Goal: Task Accomplishment & Management: Use online tool/utility

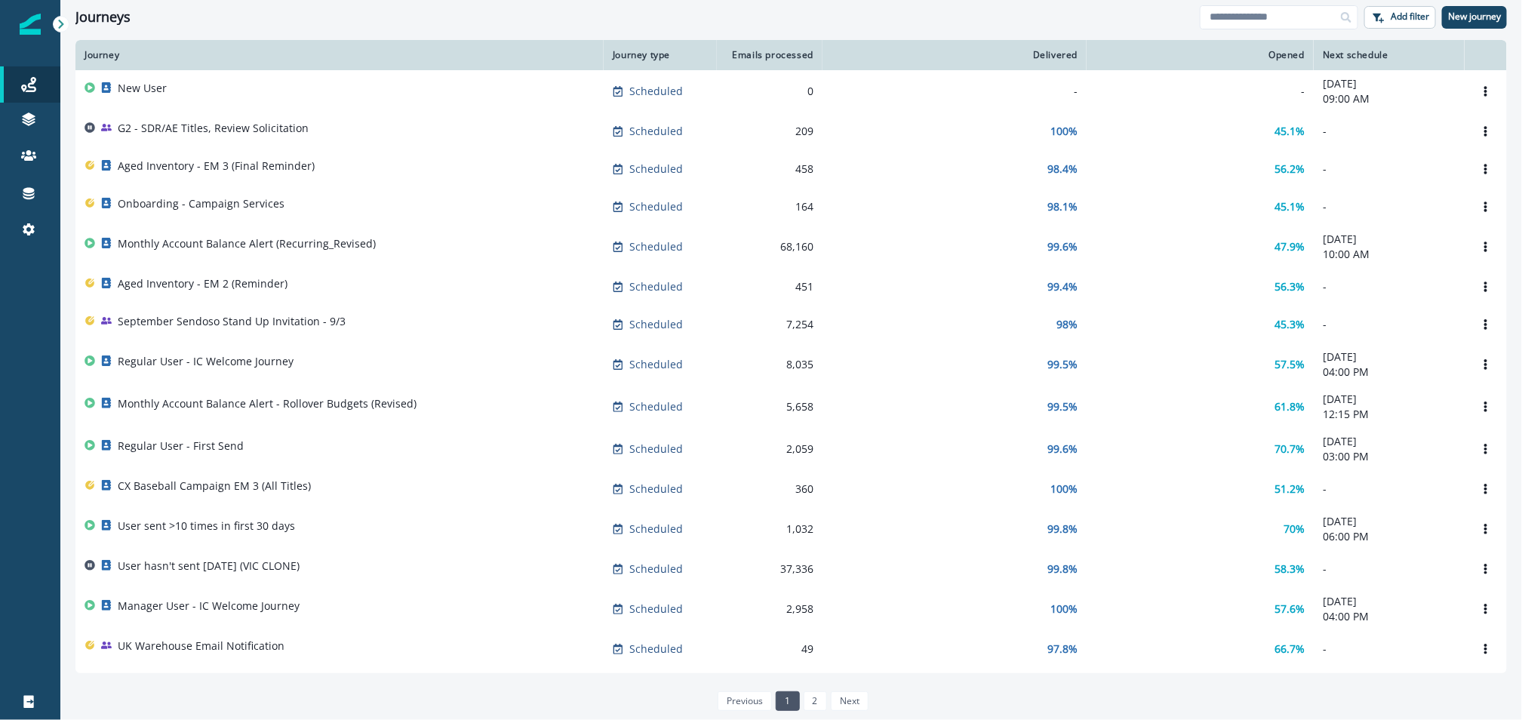
click at [1334, 48] on th "Next schedule" at bounding box center [1389, 55] width 151 height 30
click at [1280, 51] on div "Opened" at bounding box center [1200, 55] width 209 height 12
click at [1421, 14] on p "Add filter" at bounding box center [1410, 16] width 38 height 11
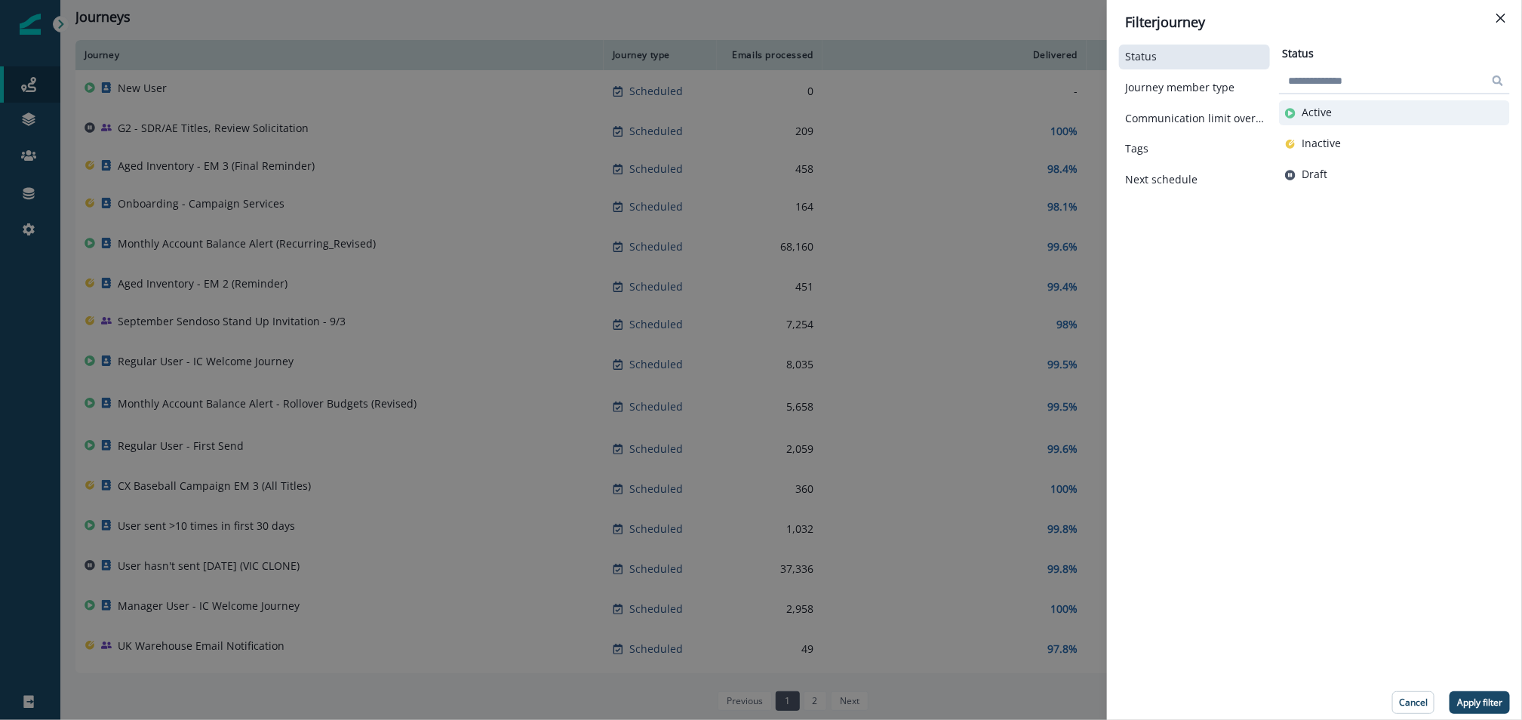
click at [1322, 109] on p "Active" at bounding box center [1317, 112] width 30 height 13
click at [1498, 18] on icon "Close" at bounding box center [1501, 18] width 9 height 9
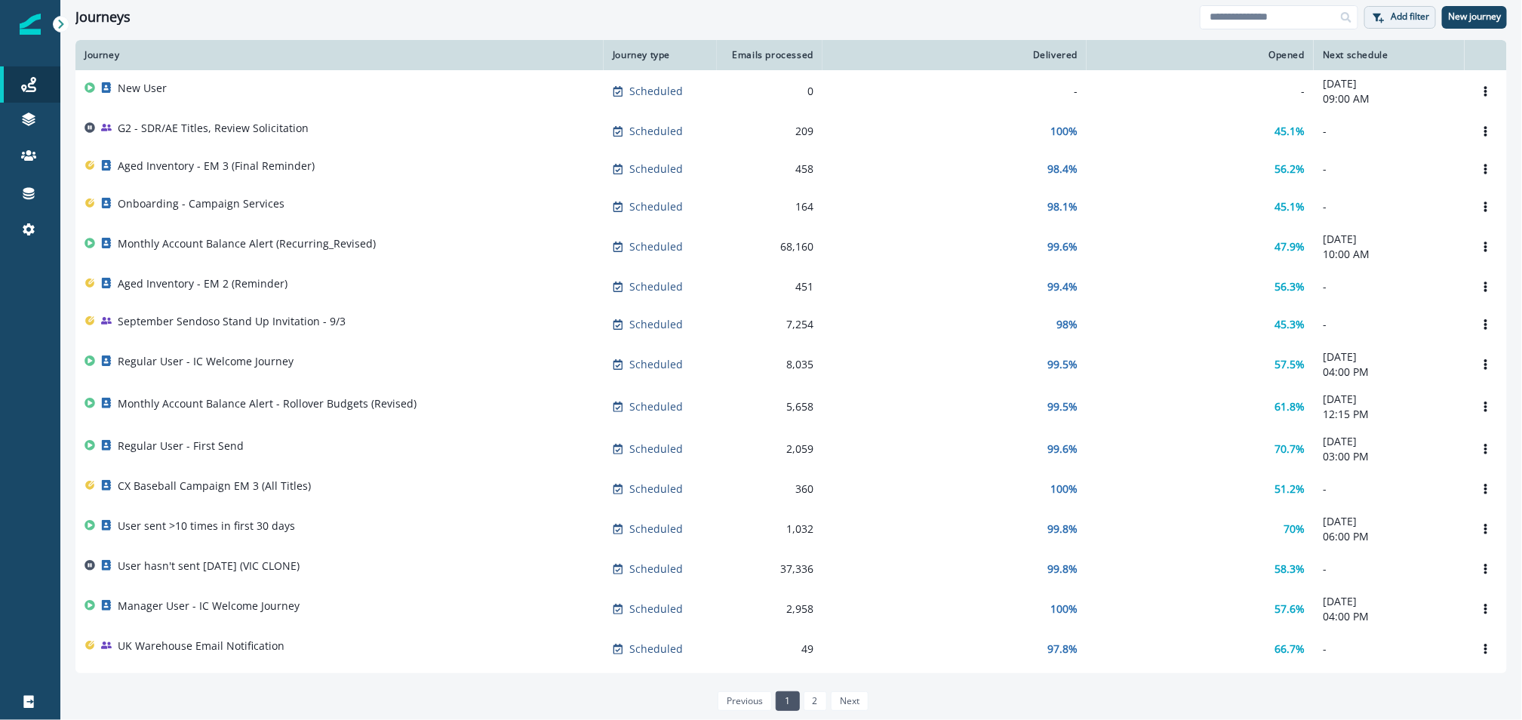
click at [1406, 14] on p "Add filter" at bounding box center [1410, 16] width 38 height 11
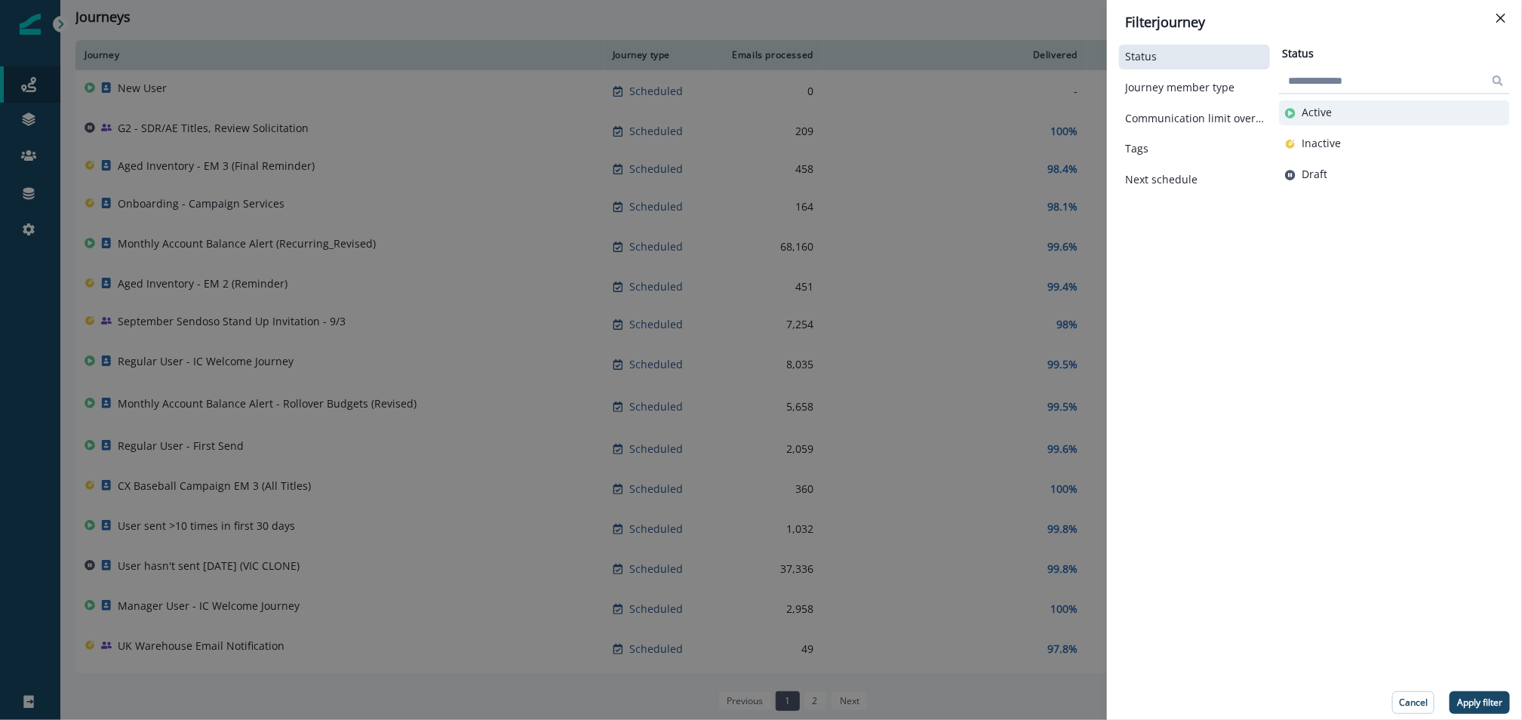
click at [1303, 116] on p "Active" at bounding box center [1317, 112] width 30 height 13
drag, startPoint x: 1500, startPoint y: 694, endPoint x: 1477, endPoint y: 673, distance: 31.0
click at [1500, 694] on button "Apply filter" at bounding box center [1480, 702] width 60 height 23
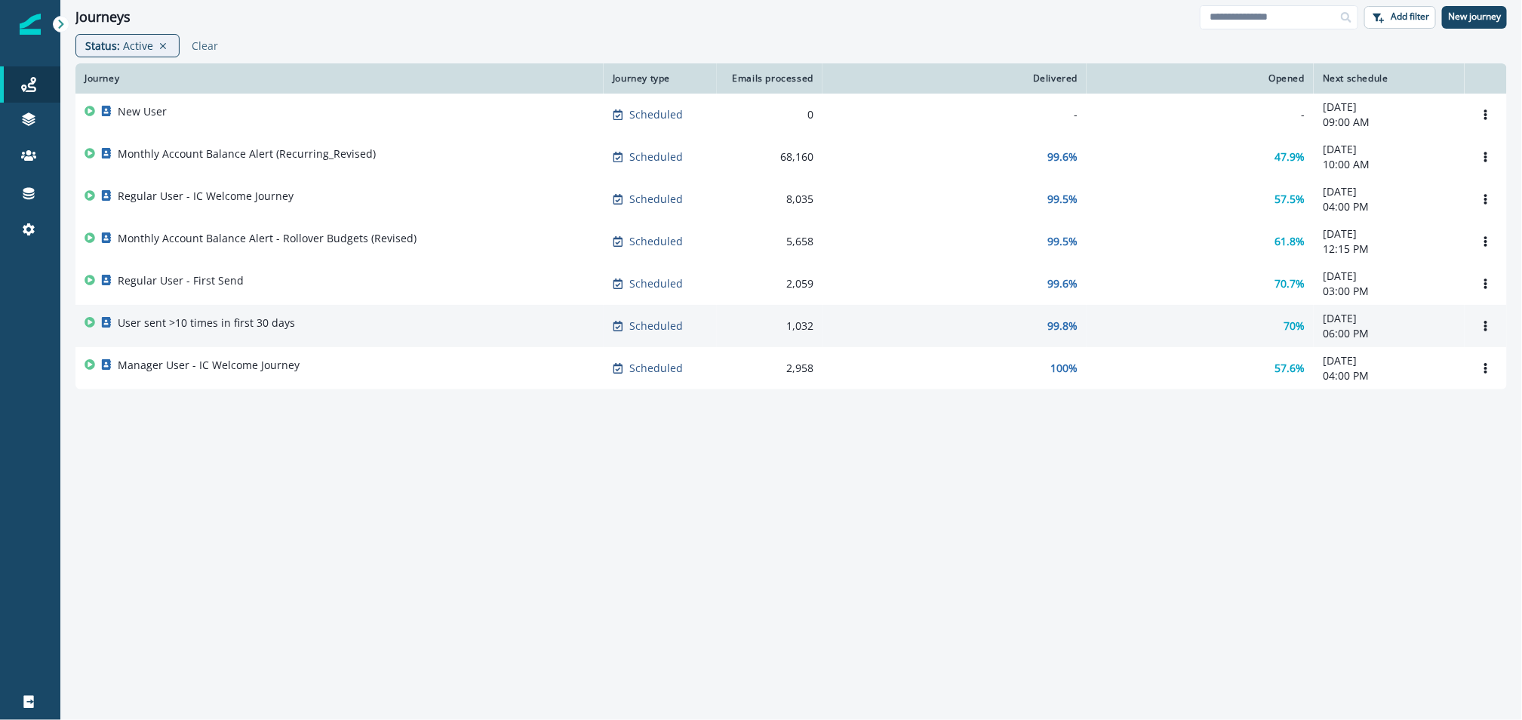
click at [239, 334] on div "User sent >10 times in first 30 days" at bounding box center [206, 325] width 177 height 21
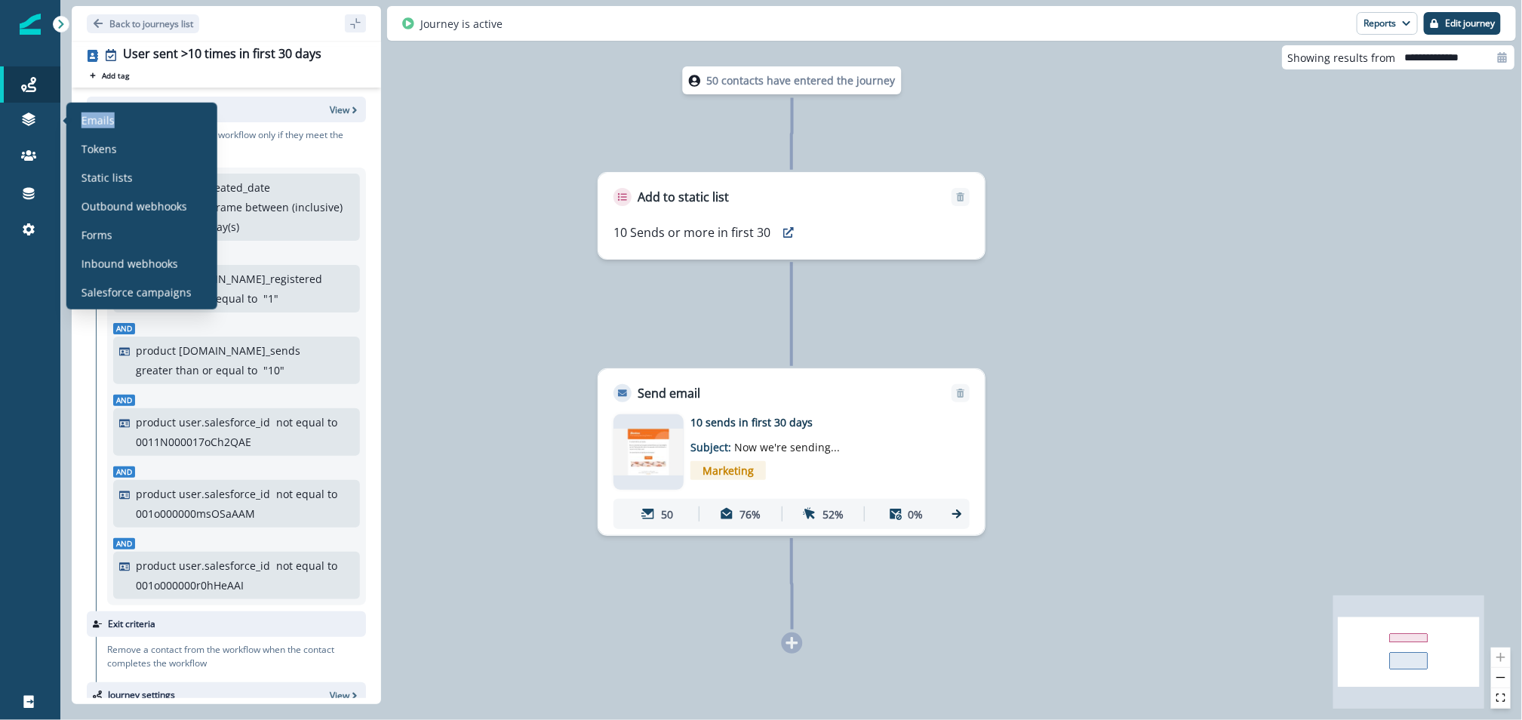
click at [501, 275] on div "50 contacts have entered the journey Add to static list 10 Sends or more in fir…" at bounding box center [791, 360] width 1462 height 720
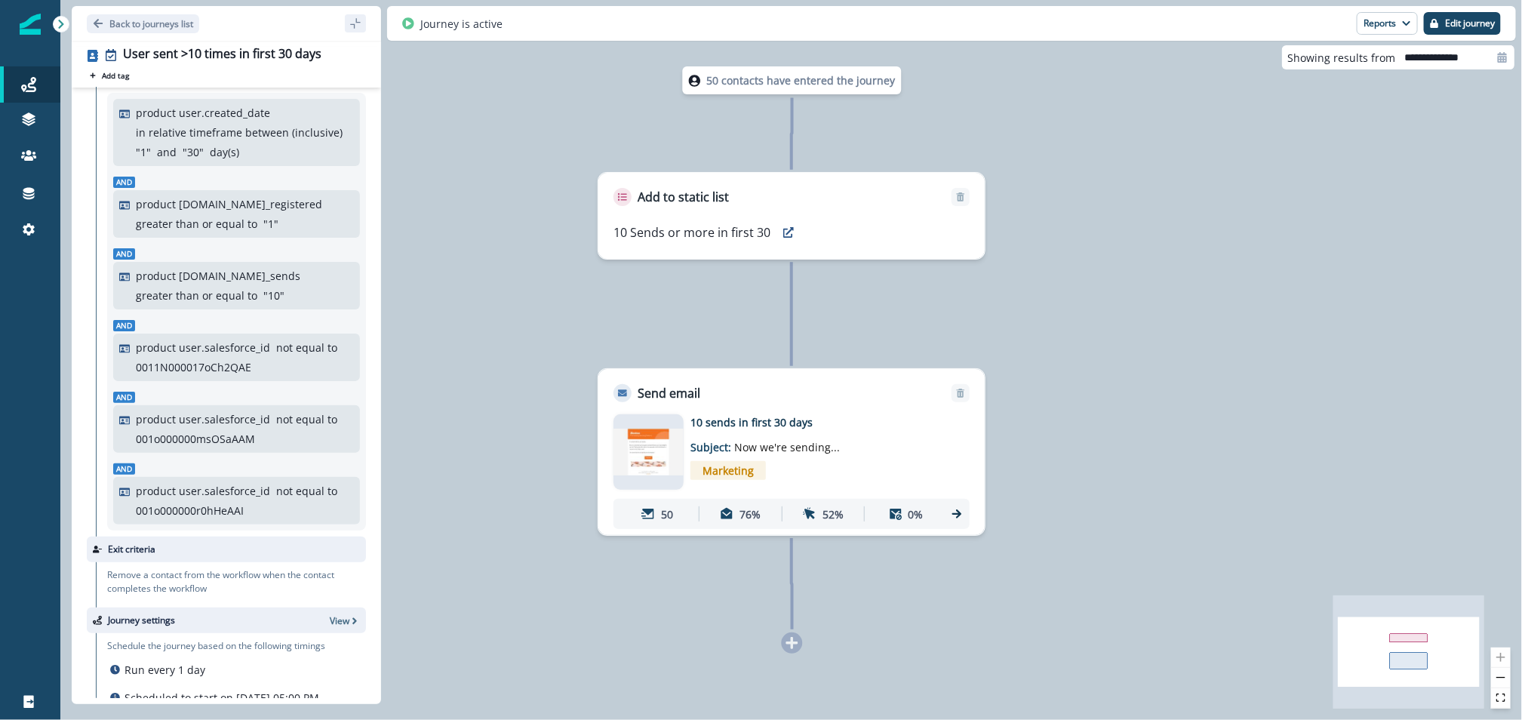
click at [286, 129] on p "in relative timeframe between (inclusive)" at bounding box center [239, 133] width 207 height 16
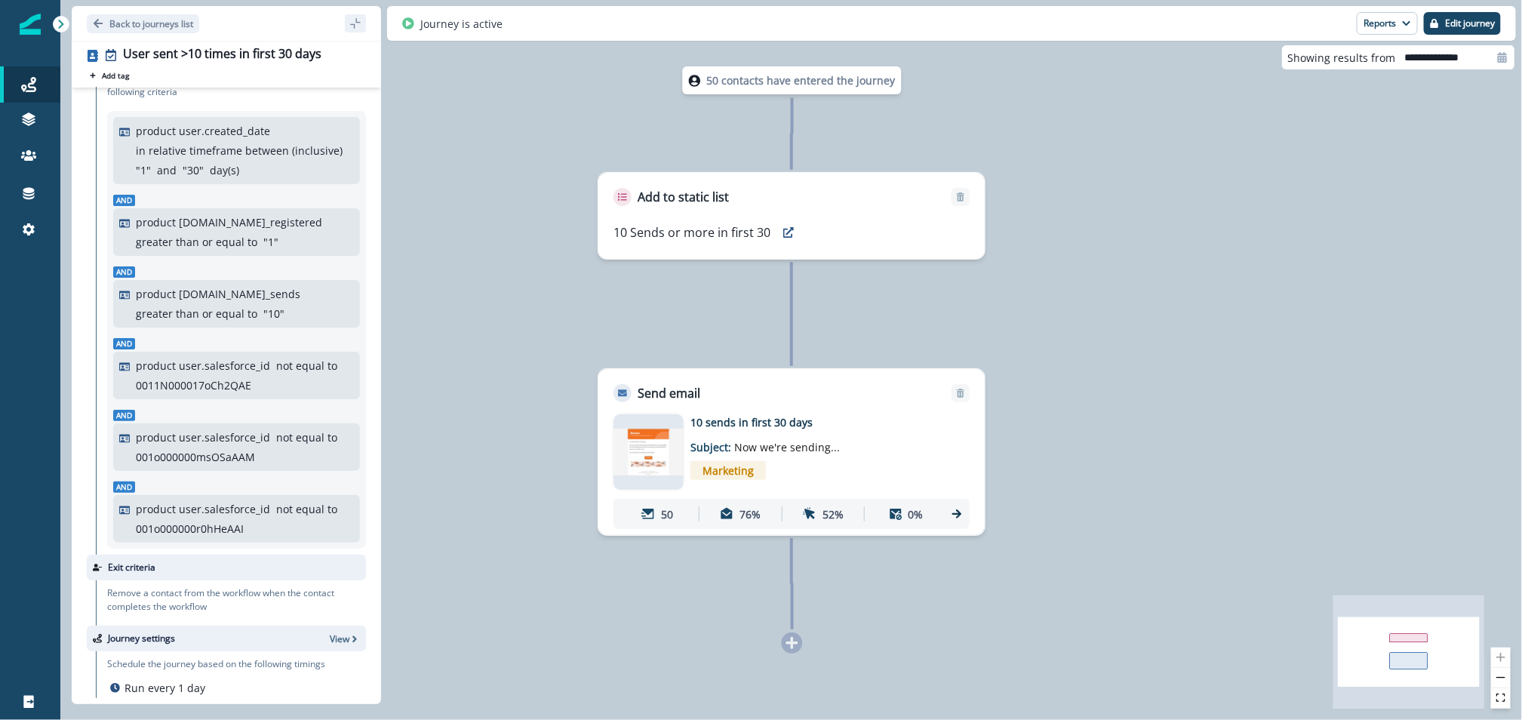
scroll to position [59, 0]
drag, startPoint x: 141, startPoint y: 126, endPoint x: 247, endPoint y: 190, distance: 123.6
click at [247, 176] on div "product user.created_date in relative timeframe between (inclusive) " 1 " and "…" at bounding box center [245, 148] width 218 height 55
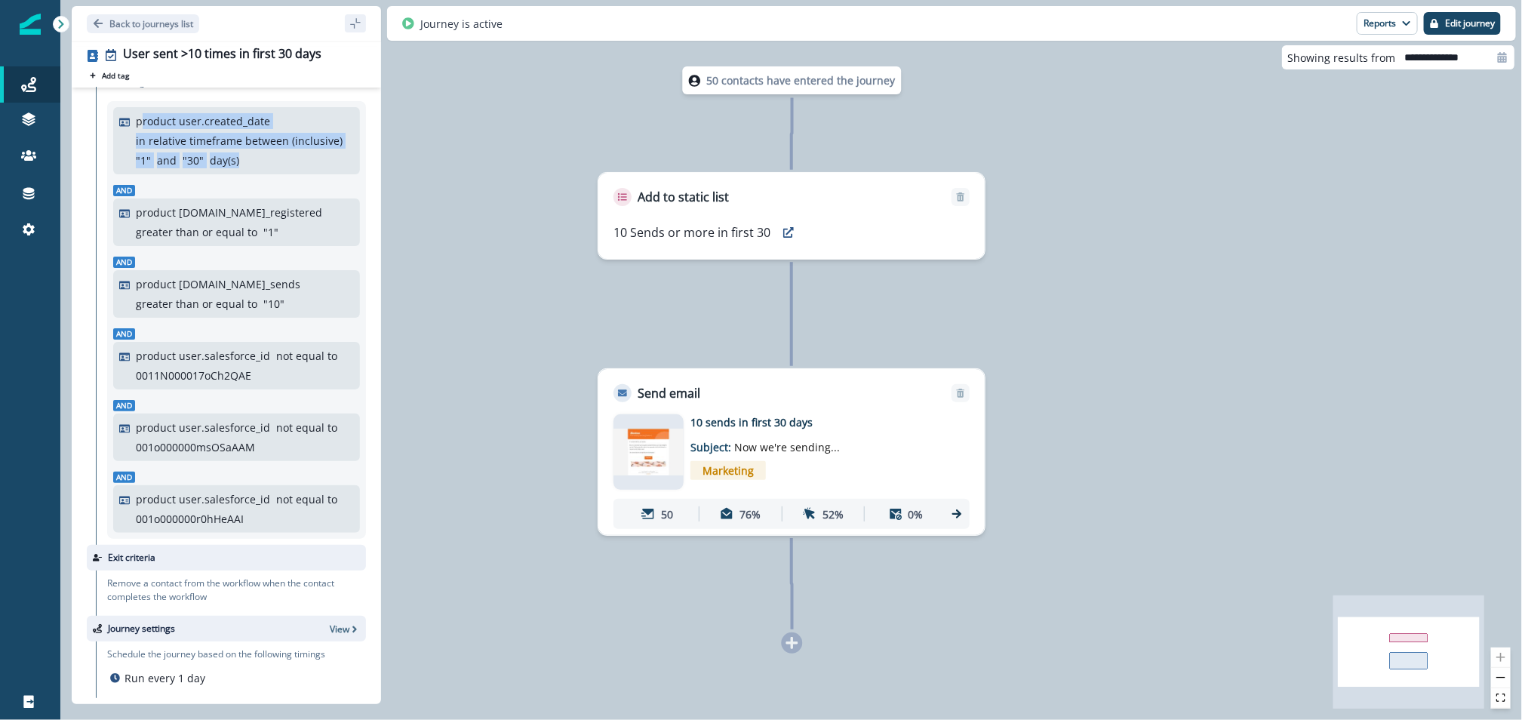
click at [245, 174] on div "product user.created_date in relative timeframe between (inclusive) " 1 " and "…" at bounding box center [236, 140] width 247 height 67
drag, startPoint x: 247, startPoint y: 175, endPoint x: 135, endPoint y: 122, distance: 123.9
click at [136, 122] on div "product user.created_date in relative timeframe between (inclusive) " 1 " and "…" at bounding box center [245, 140] width 218 height 55
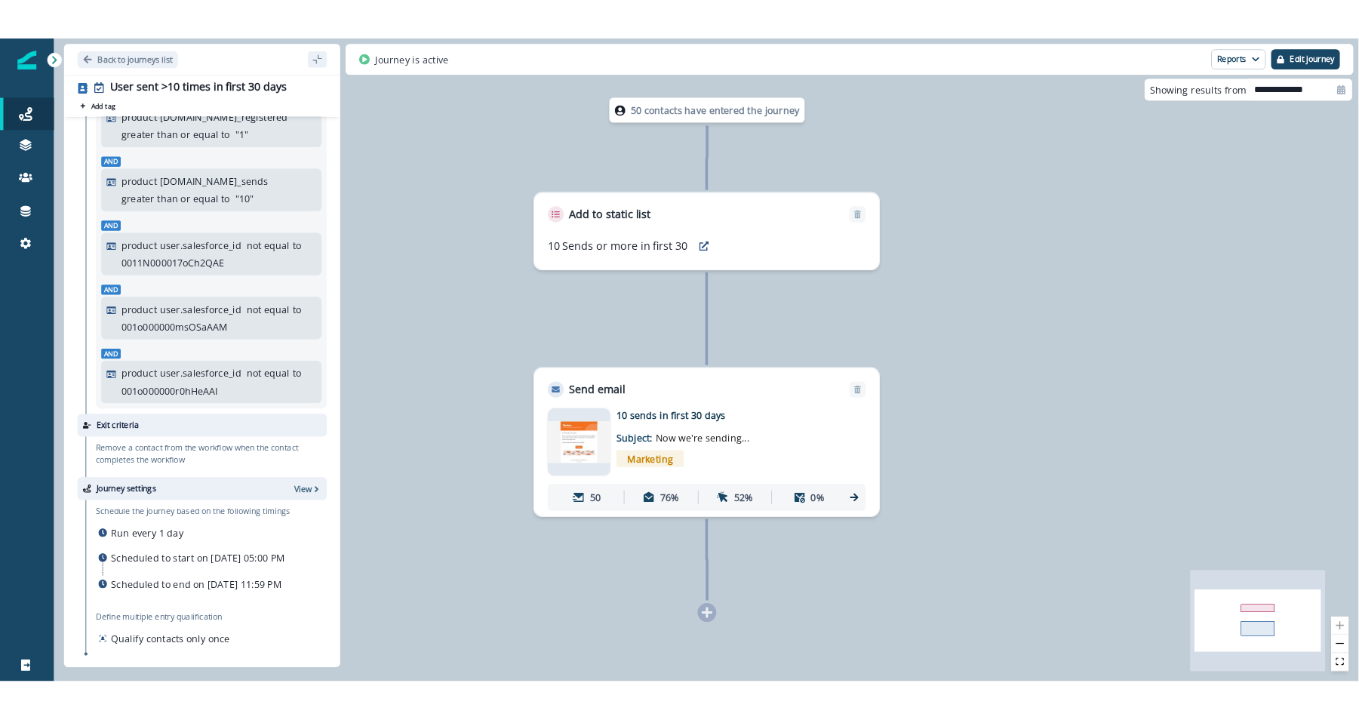
scroll to position [238, 0]
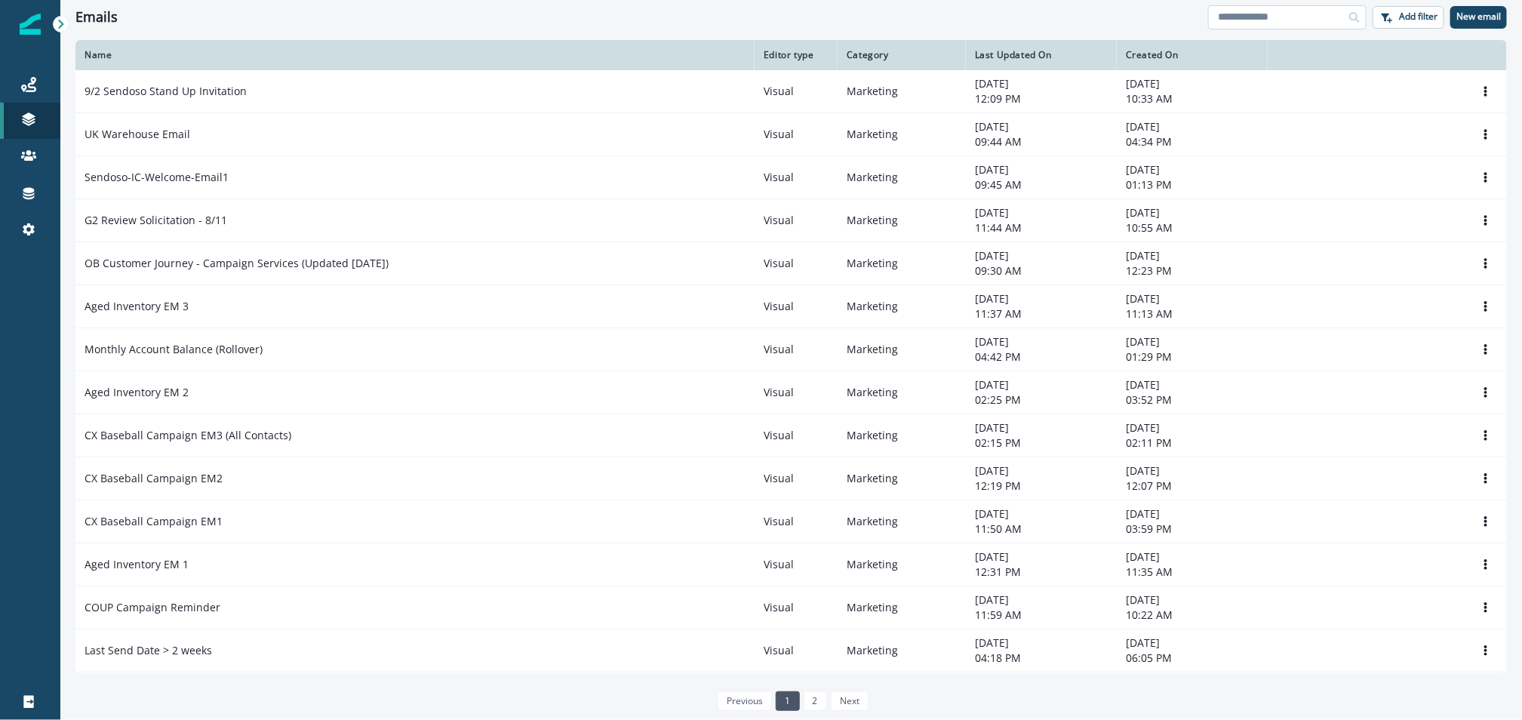
click at [1276, 20] on input at bounding box center [1287, 17] width 158 height 24
type input "*****"
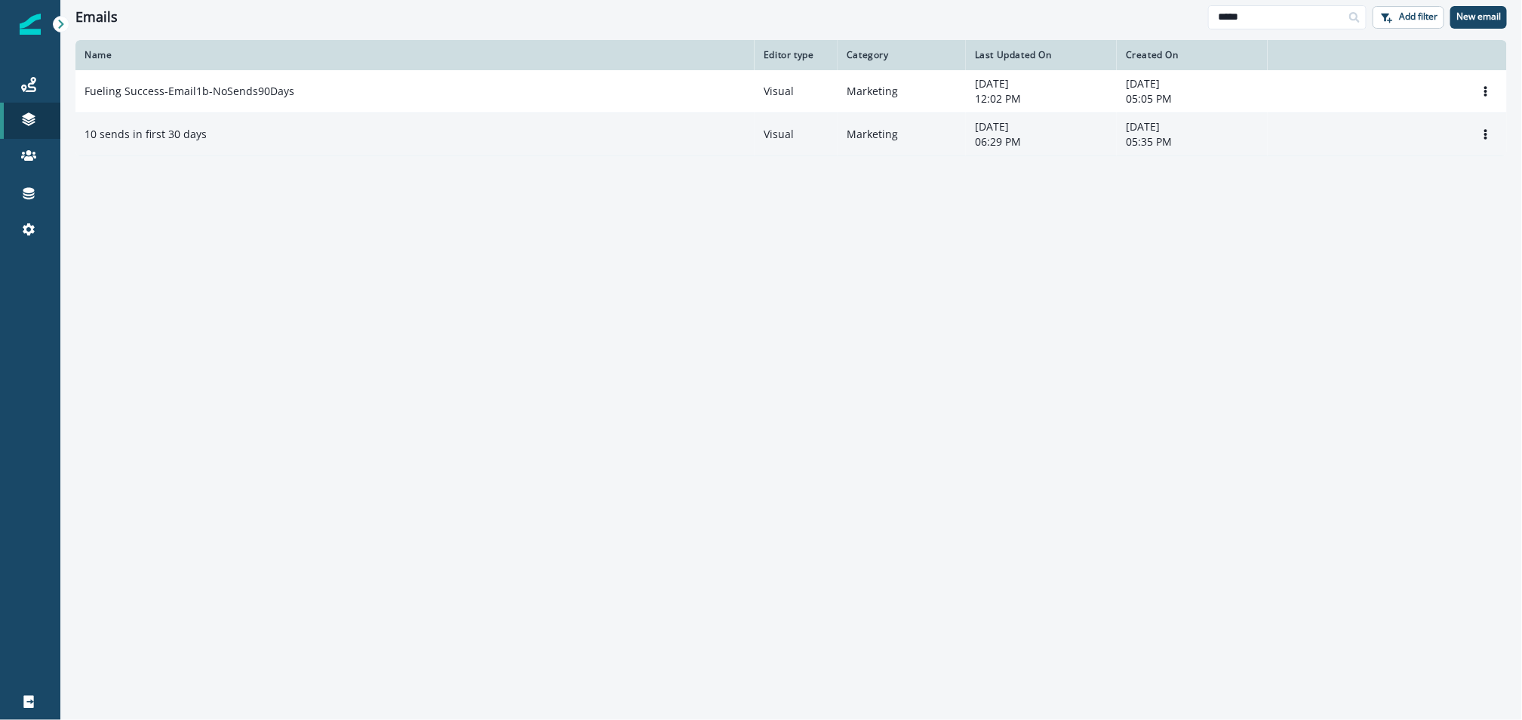
click at [141, 126] on td "10 sends in first 30 days" at bounding box center [414, 134] width 679 height 43
